Goal: Subscribe to service/newsletter

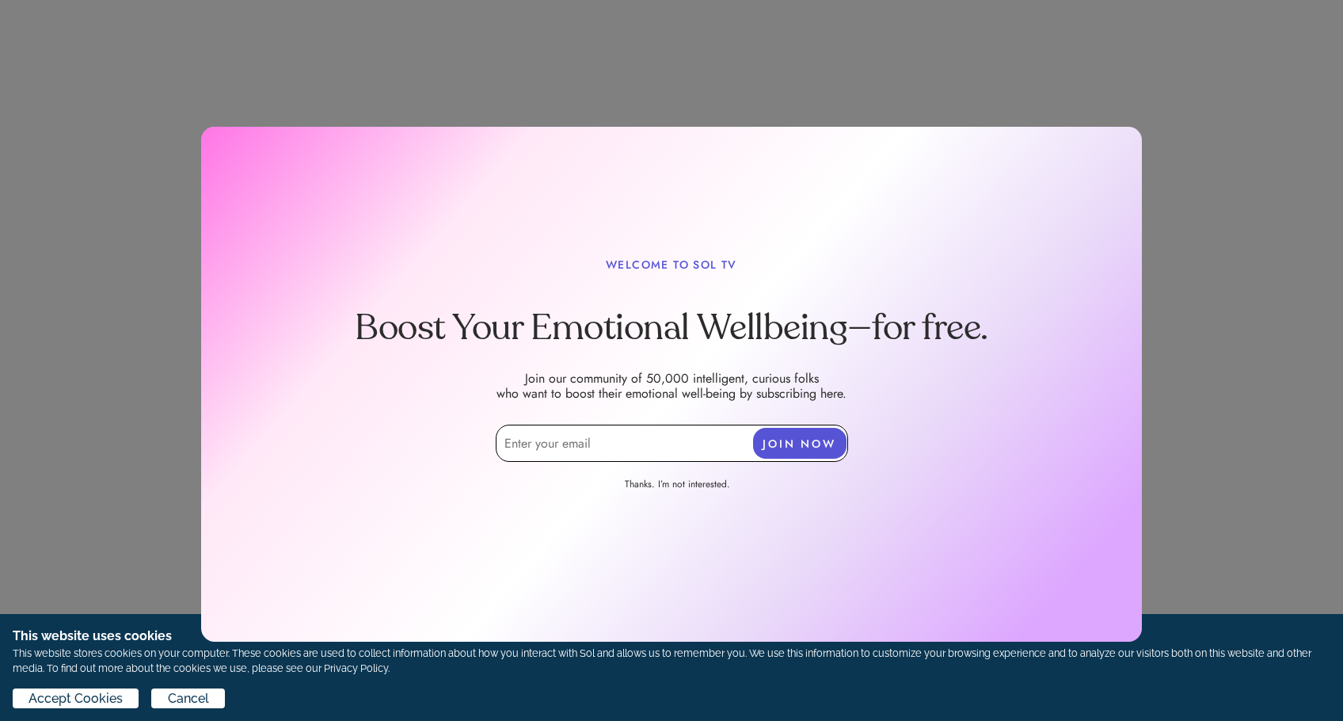
click at [682, 442] on input "email" at bounding box center [672, 442] width 352 height 37
paste input "178694"
click at [683, 442] on input "178694" at bounding box center [672, 442] width 352 height 37
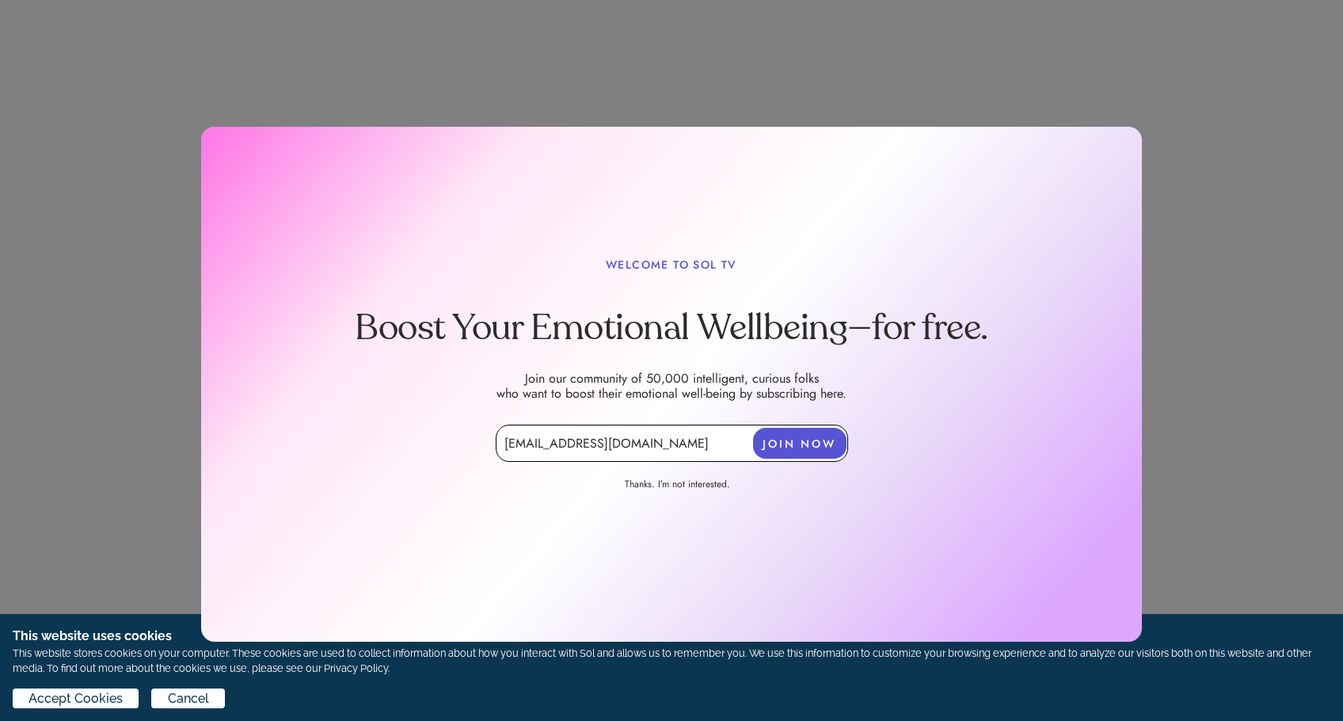
type input "[EMAIL_ADDRESS][DOMAIN_NAME]"
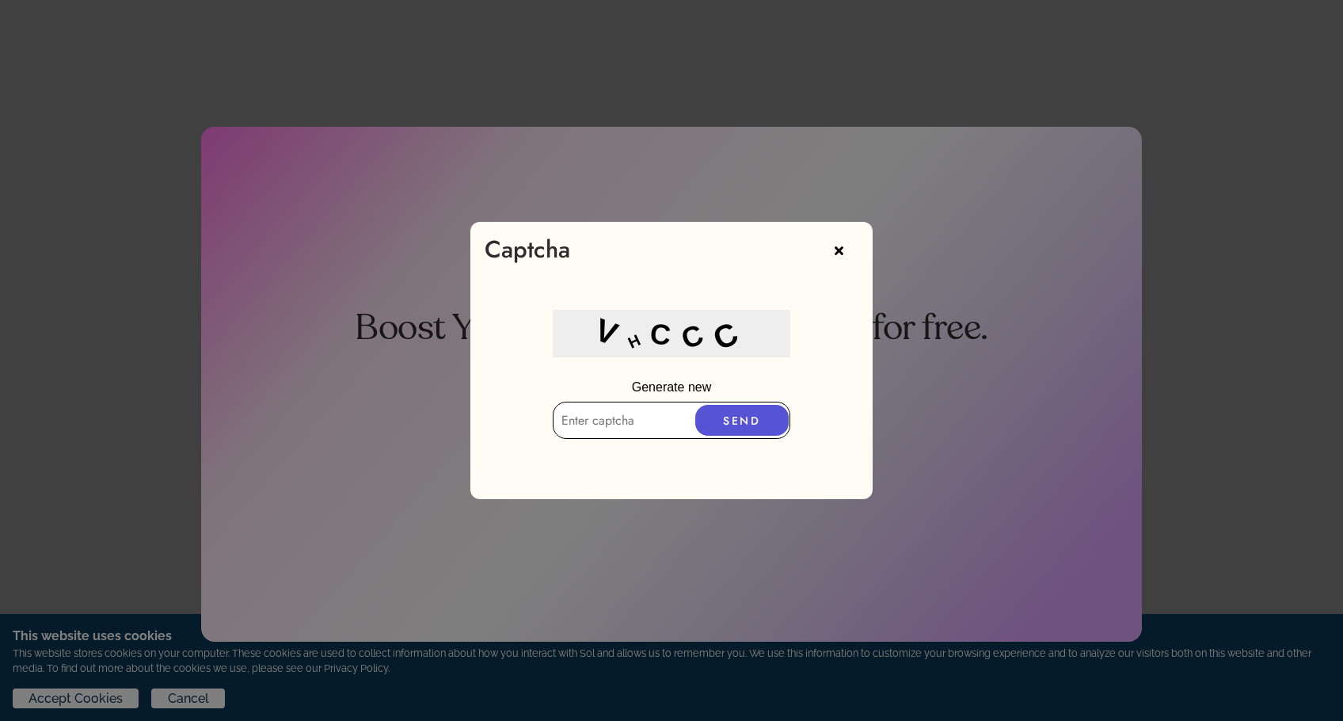
click at [657, 400] on p "Generate new" at bounding box center [671, 387] width 403 height 29
click at [657, 407] on input "text" at bounding box center [672, 415] width 238 height 37
type input "xln10"
click at [762, 428] on button "SEND" at bounding box center [741, 420] width 93 height 31
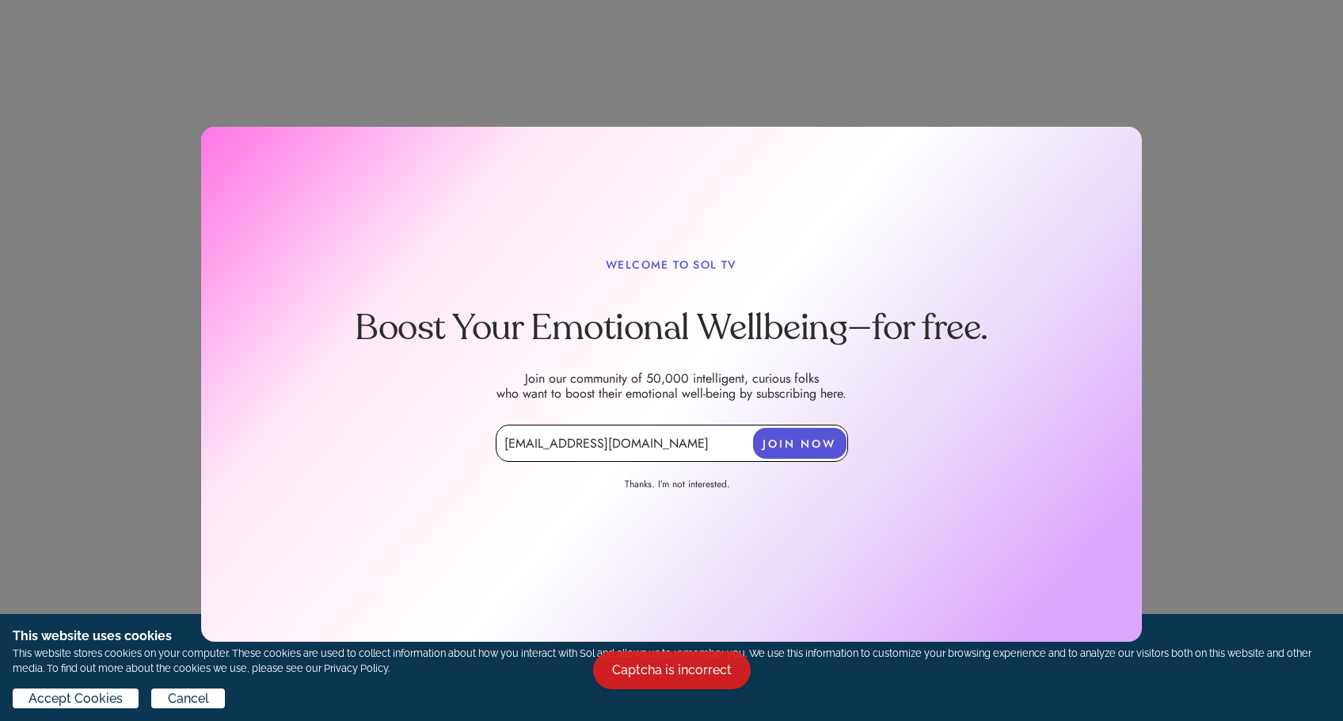
click at [679, 424] on input "[EMAIL_ADDRESS][DOMAIN_NAME]" at bounding box center [672, 442] width 352 height 37
click at [812, 439] on button "JOIN NOW" at bounding box center [799, 443] width 93 height 31
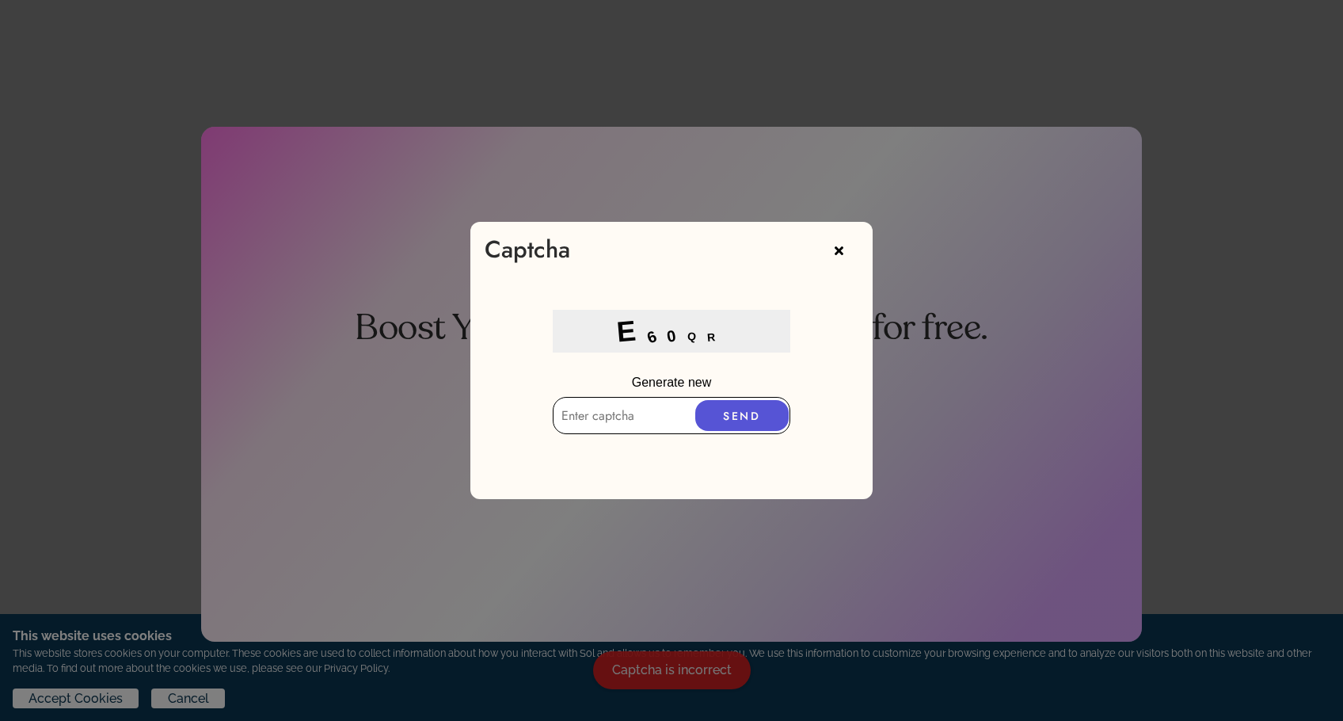
click at [667, 423] on input "text" at bounding box center [672, 415] width 238 height 37
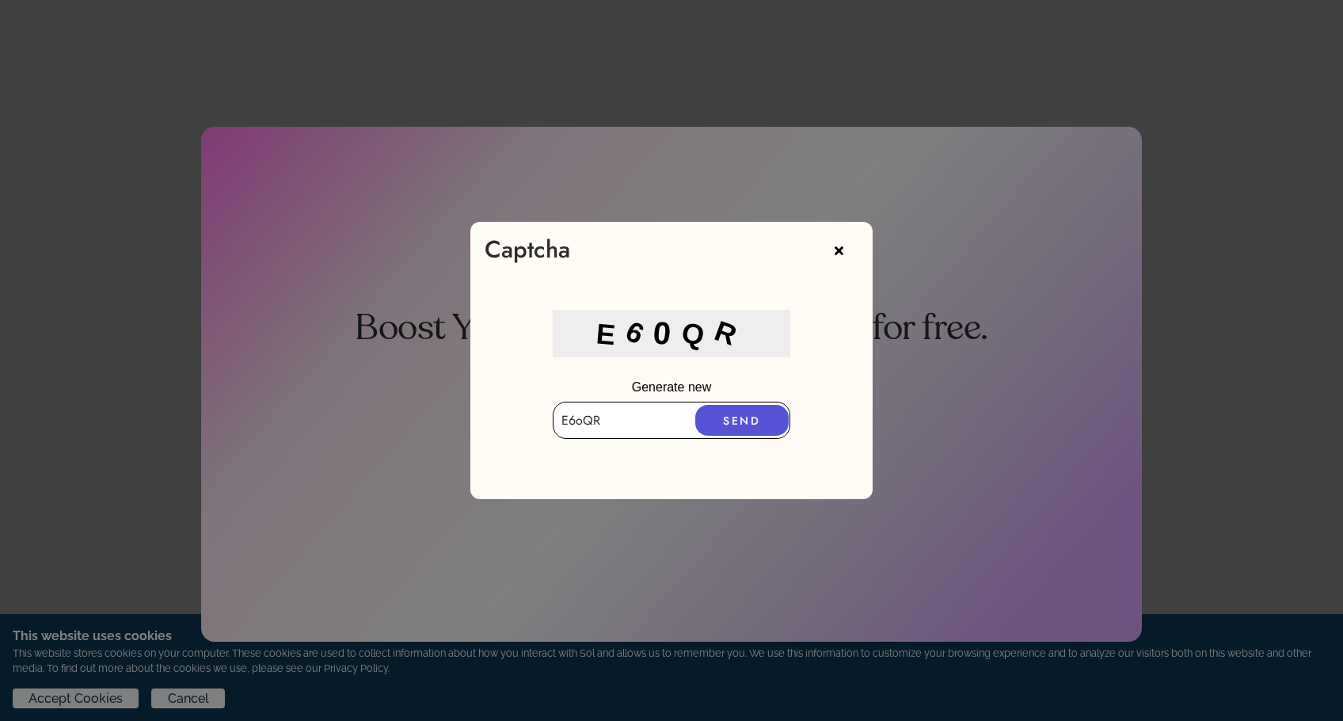
type input "E6oQR"
click at [739, 427] on button "SEND" at bounding box center [741, 420] width 93 height 31
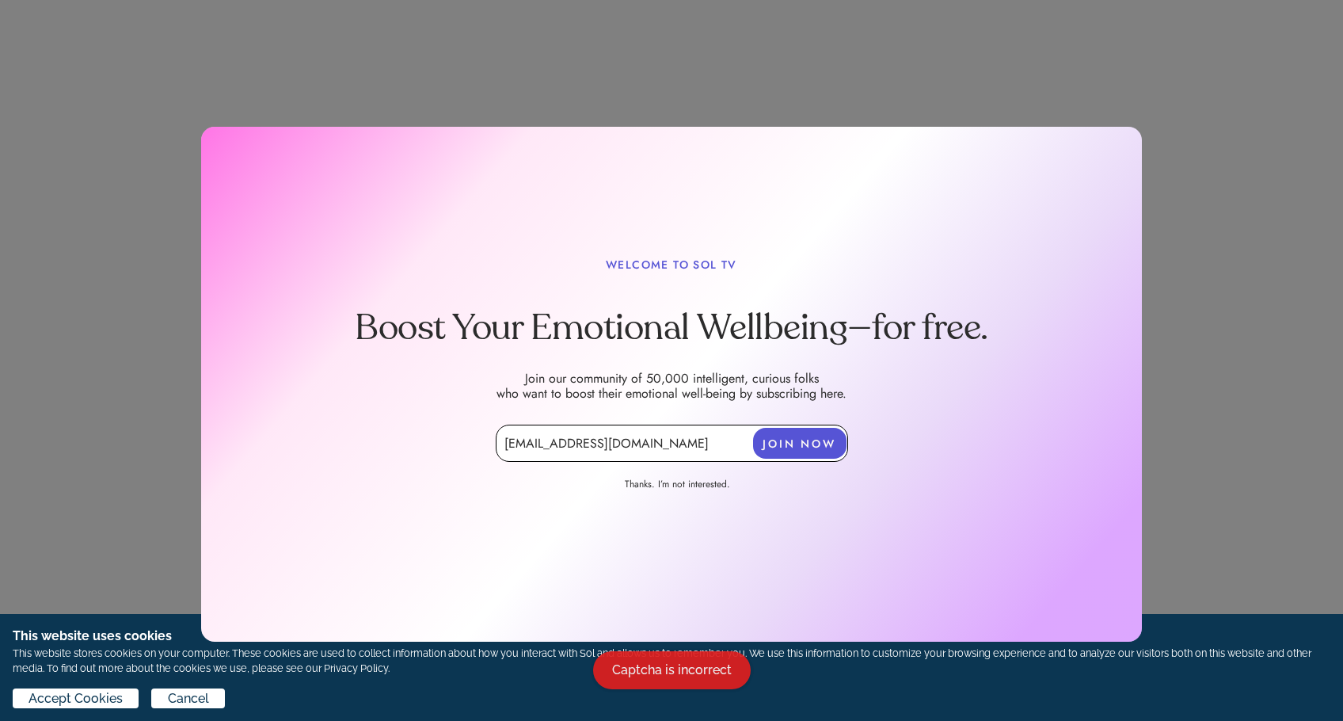
click at [662, 427] on input "[EMAIL_ADDRESS][DOMAIN_NAME]" at bounding box center [672, 442] width 352 height 37
click at [778, 436] on button "JOIN NOW" at bounding box center [799, 443] width 93 height 31
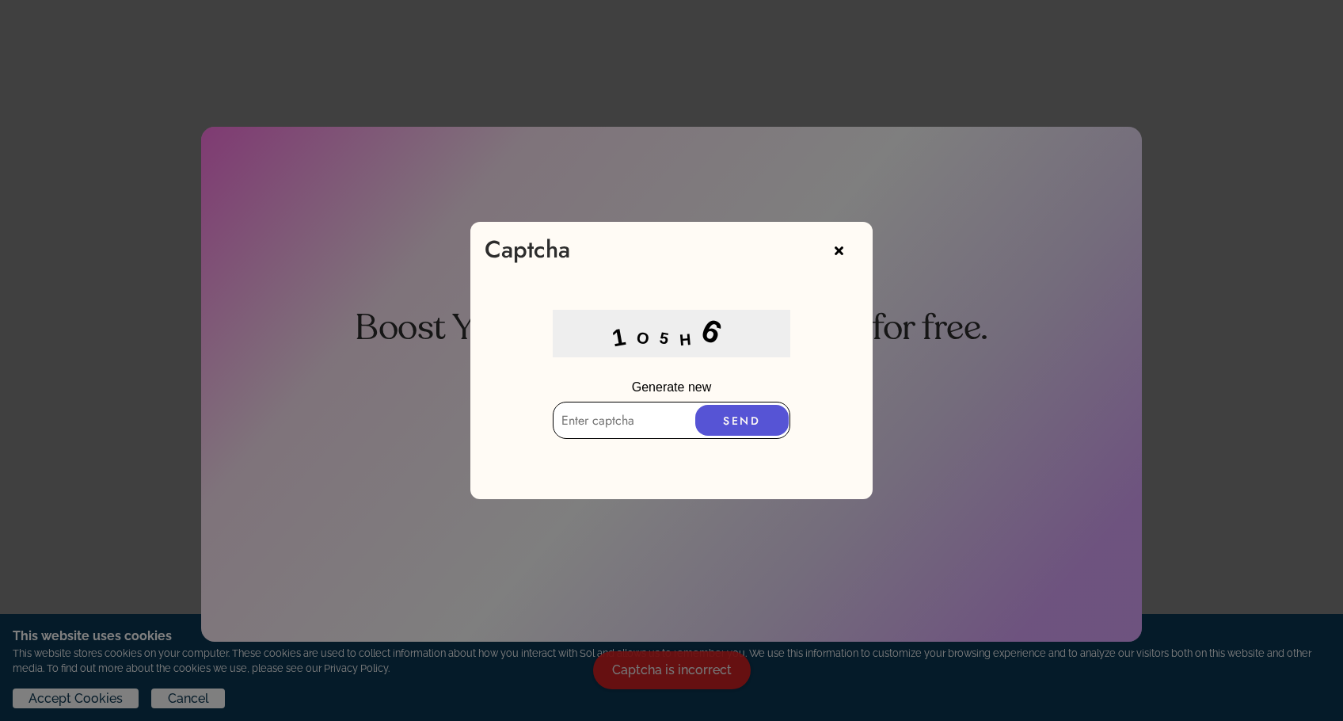
click at [687, 412] on input "text" at bounding box center [672, 419] width 238 height 37
type input "1O5H6"
click at [770, 412] on button "SEND" at bounding box center [741, 420] width 93 height 31
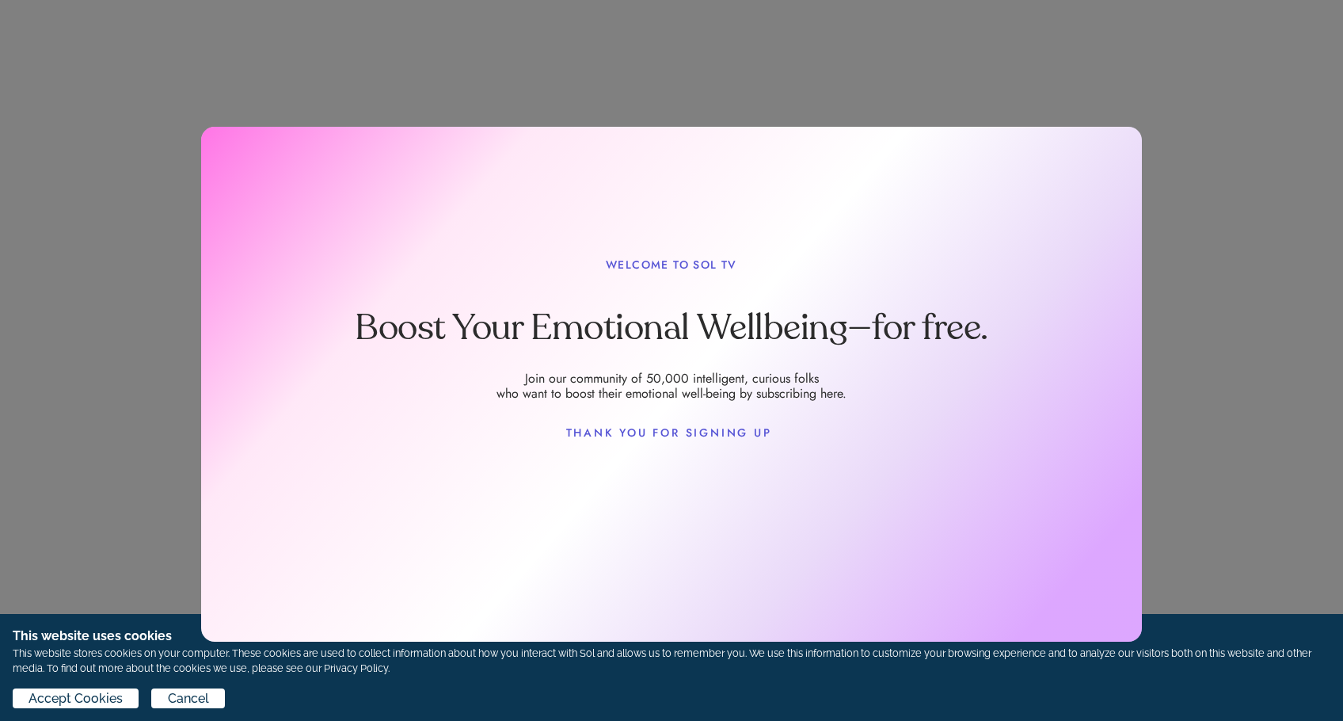
click at [691, 431] on p "THANK YOU FOR SIGNING UP" at bounding box center [671, 432] width 211 height 16
